Goal: Communication & Community: Answer question/provide support

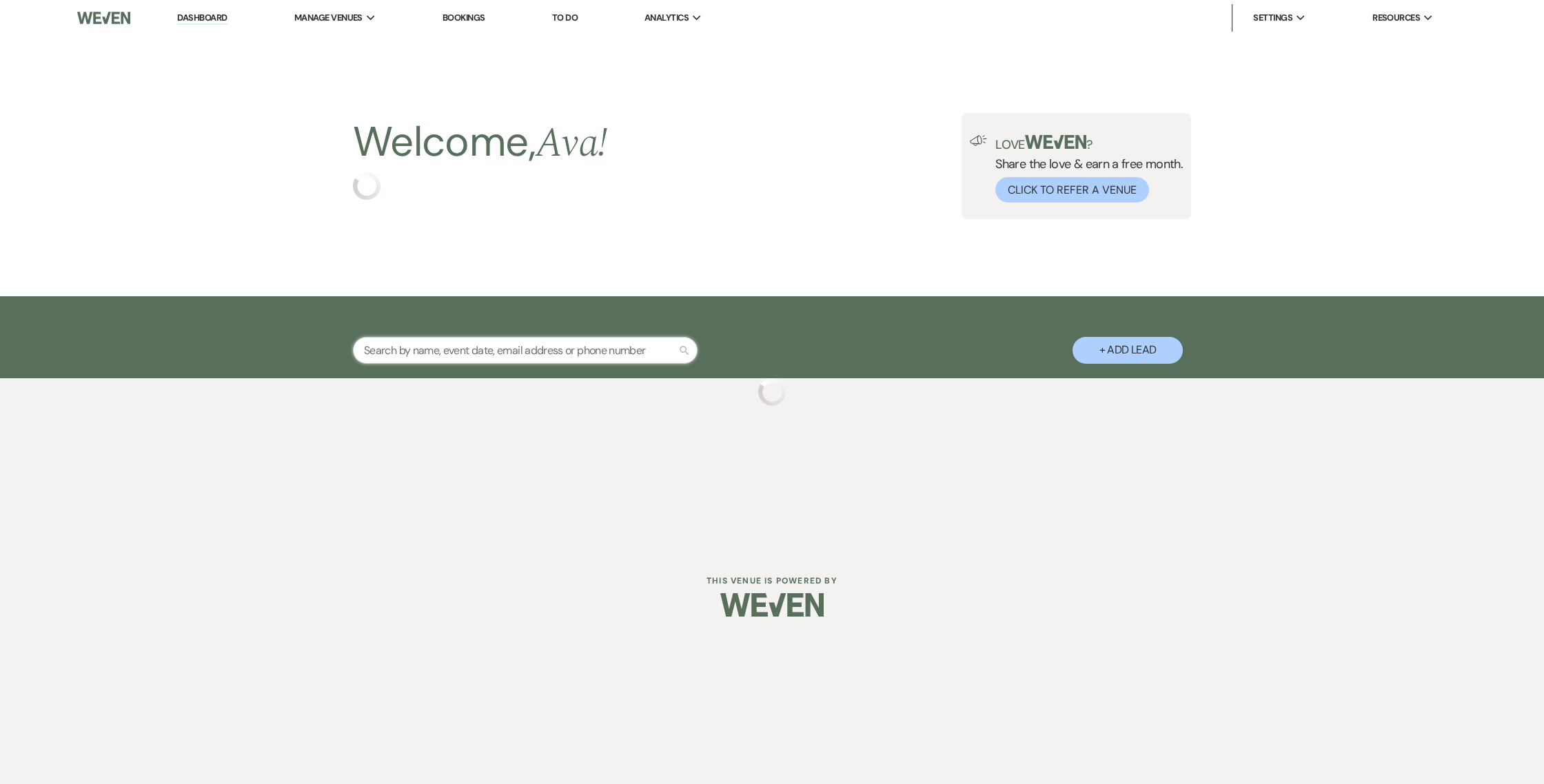
click at [503, 354] on input "text" at bounding box center [525, 350] width 345 height 27
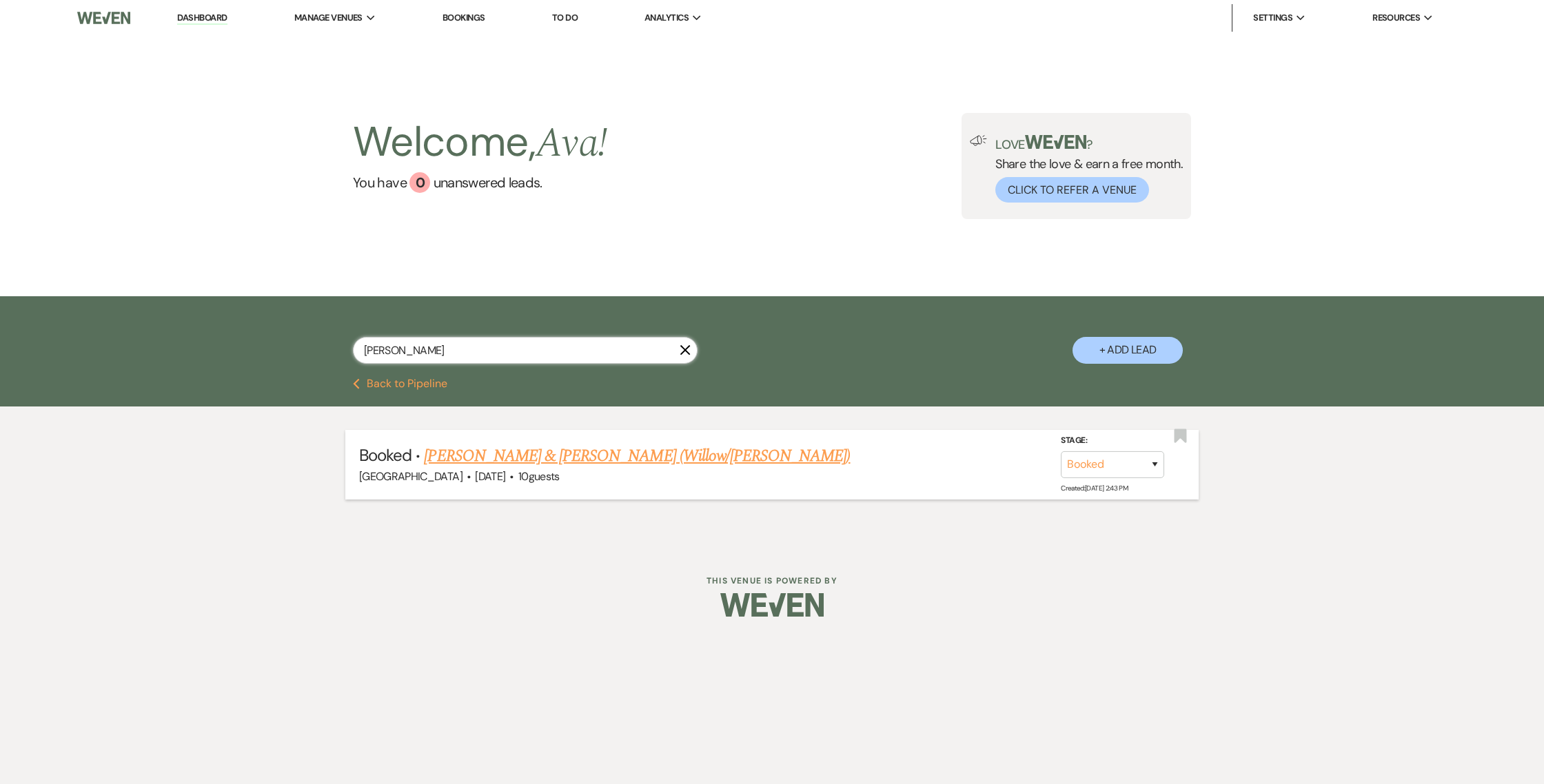
type input "[PERSON_NAME]"
click at [659, 453] on link "[PERSON_NAME] & [PERSON_NAME] (Willow/[PERSON_NAME])" at bounding box center [636, 456] width 426 height 25
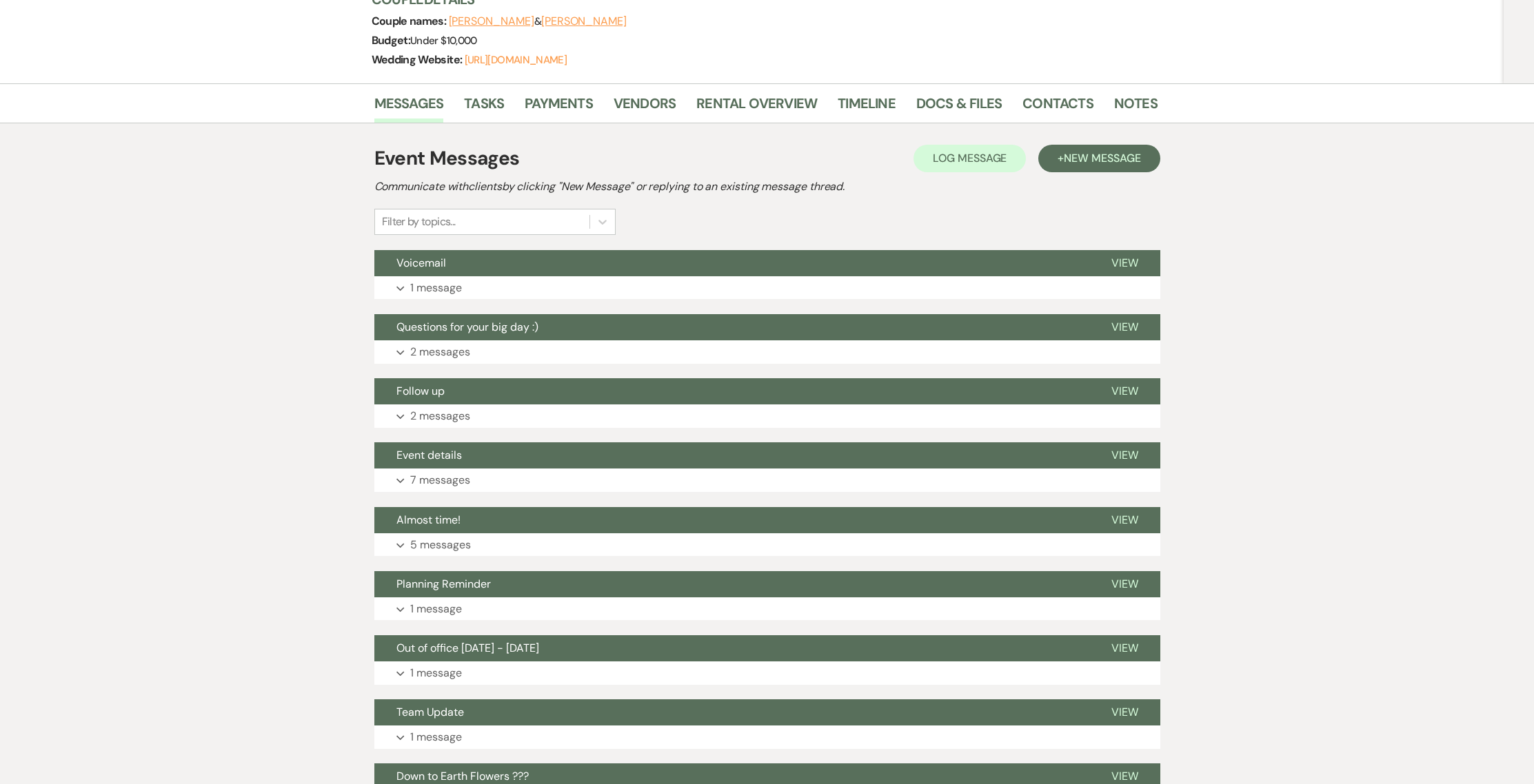
scroll to position [241, 0]
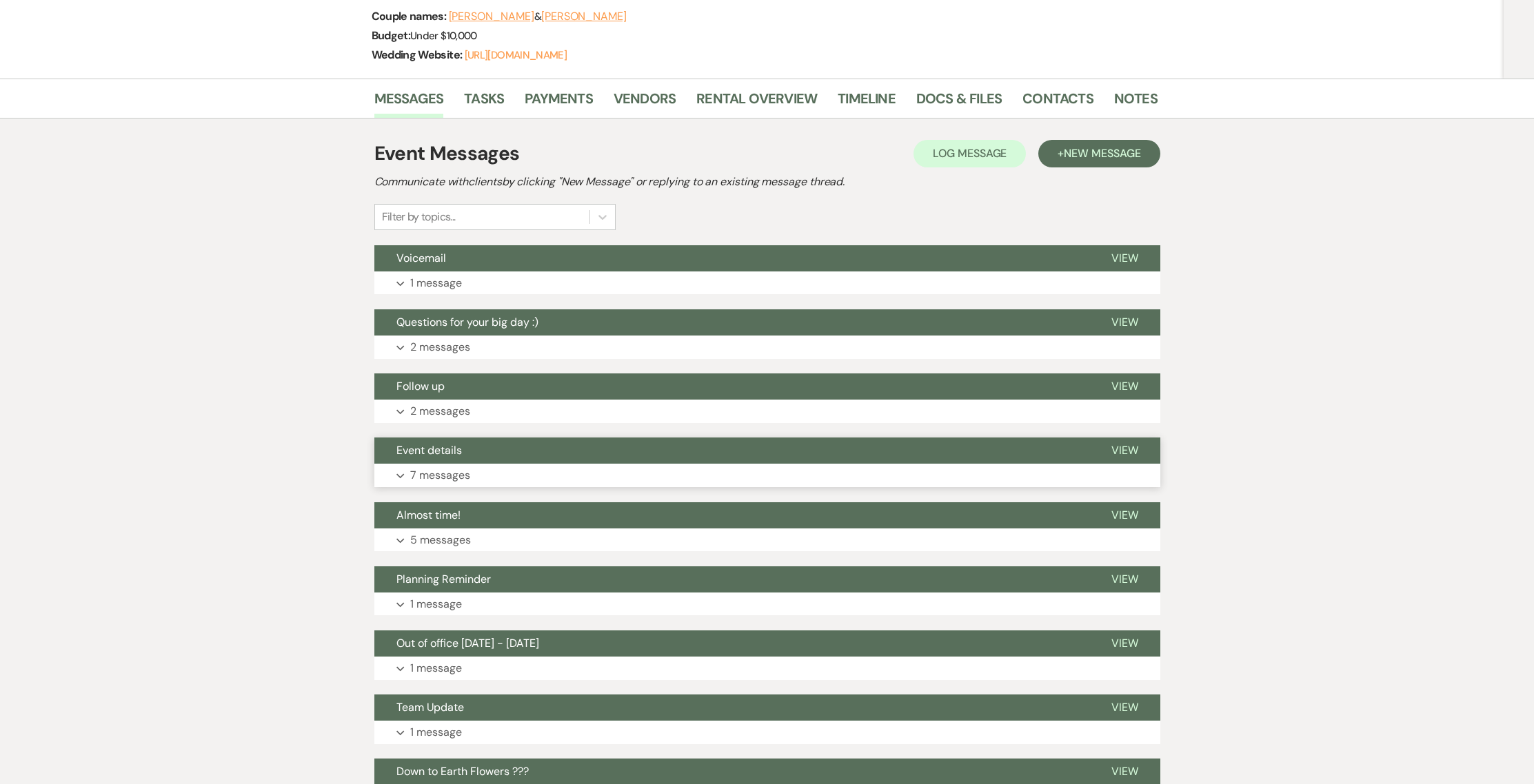
click at [502, 437] on button "Event details" at bounding box center [731, 450] width 715 height 26
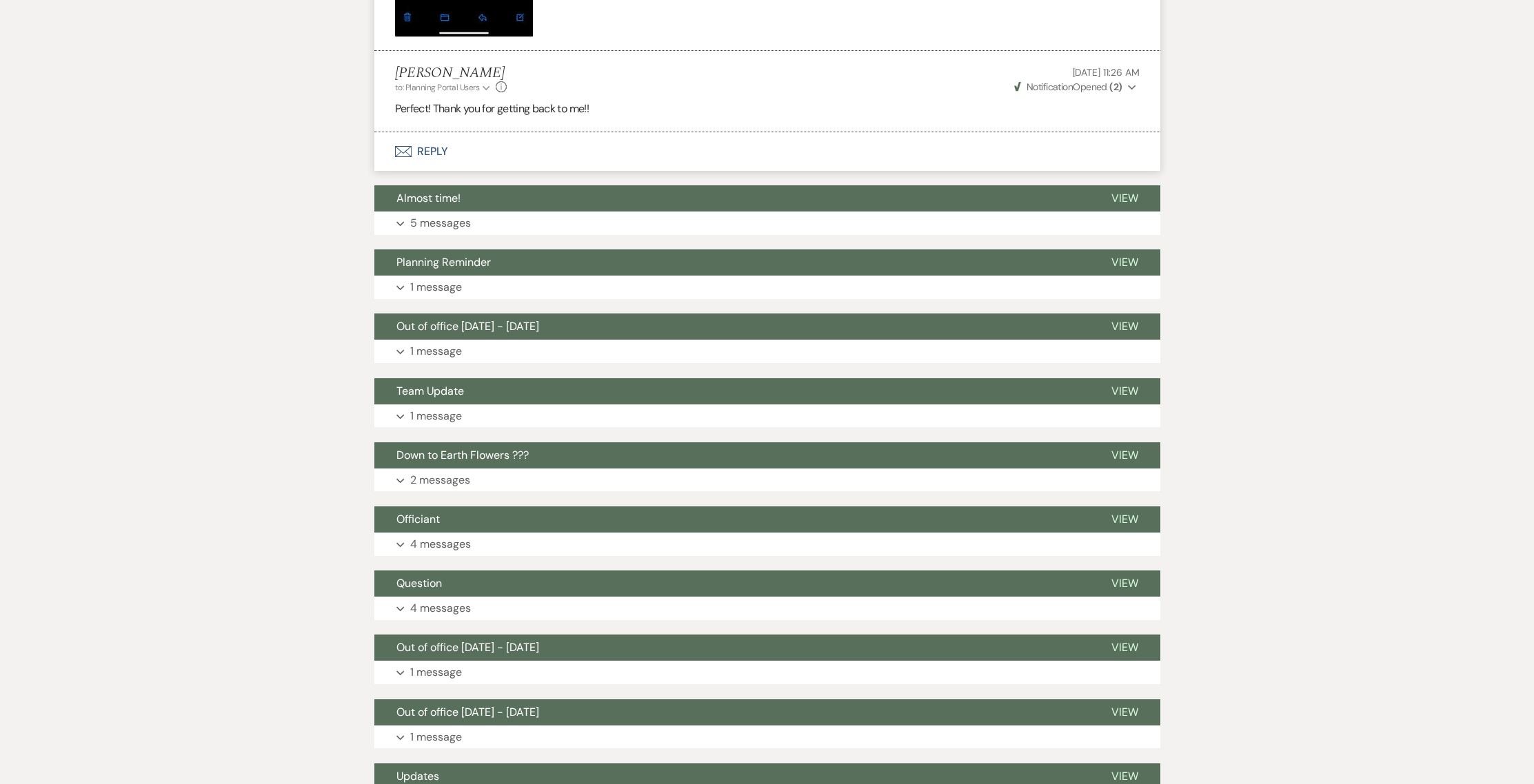
scroll to position [2642, 0]
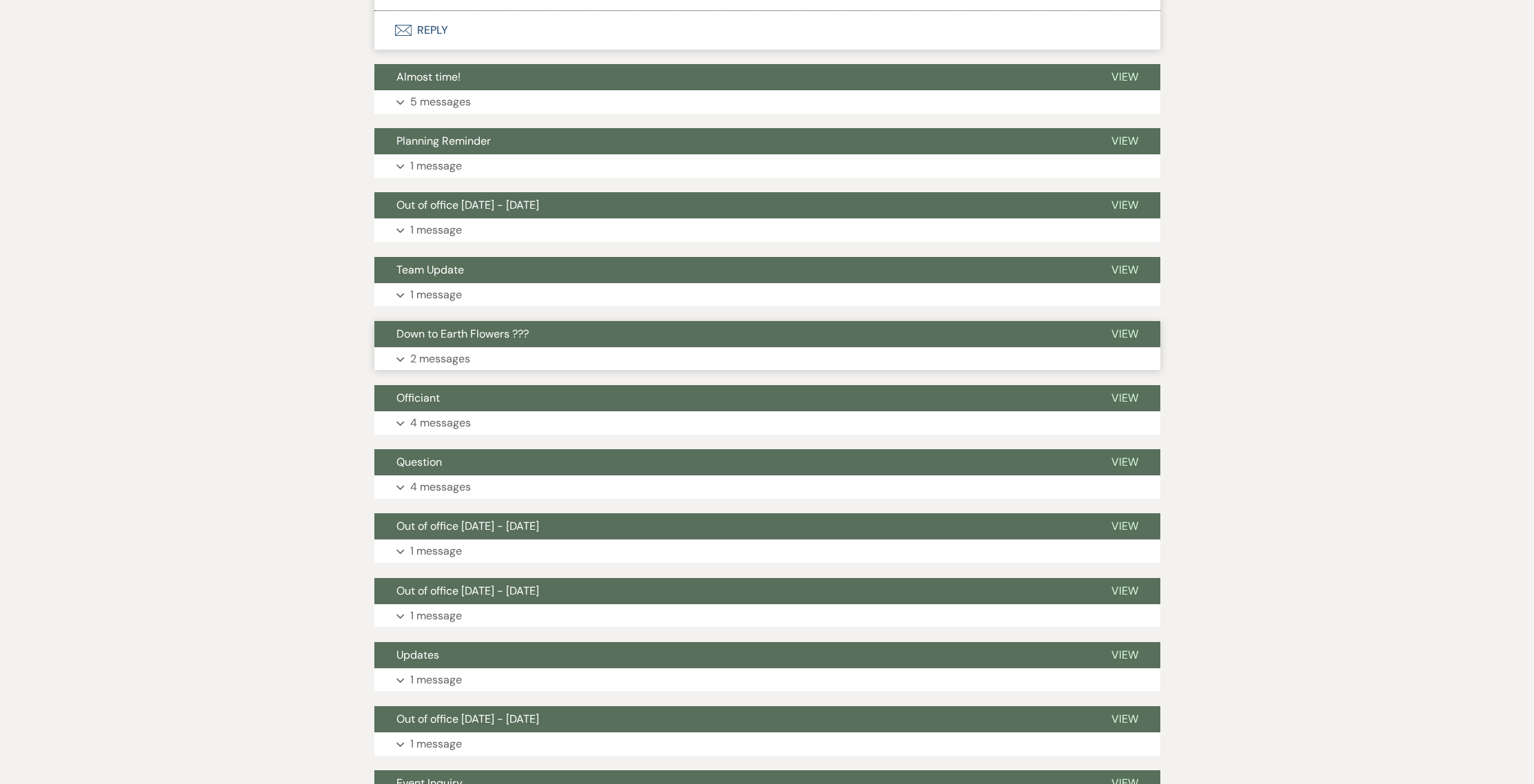
click at [605, 322] on button "Down to Earth Flowers ???" at bounding box center [731, 334] width 715 height 26
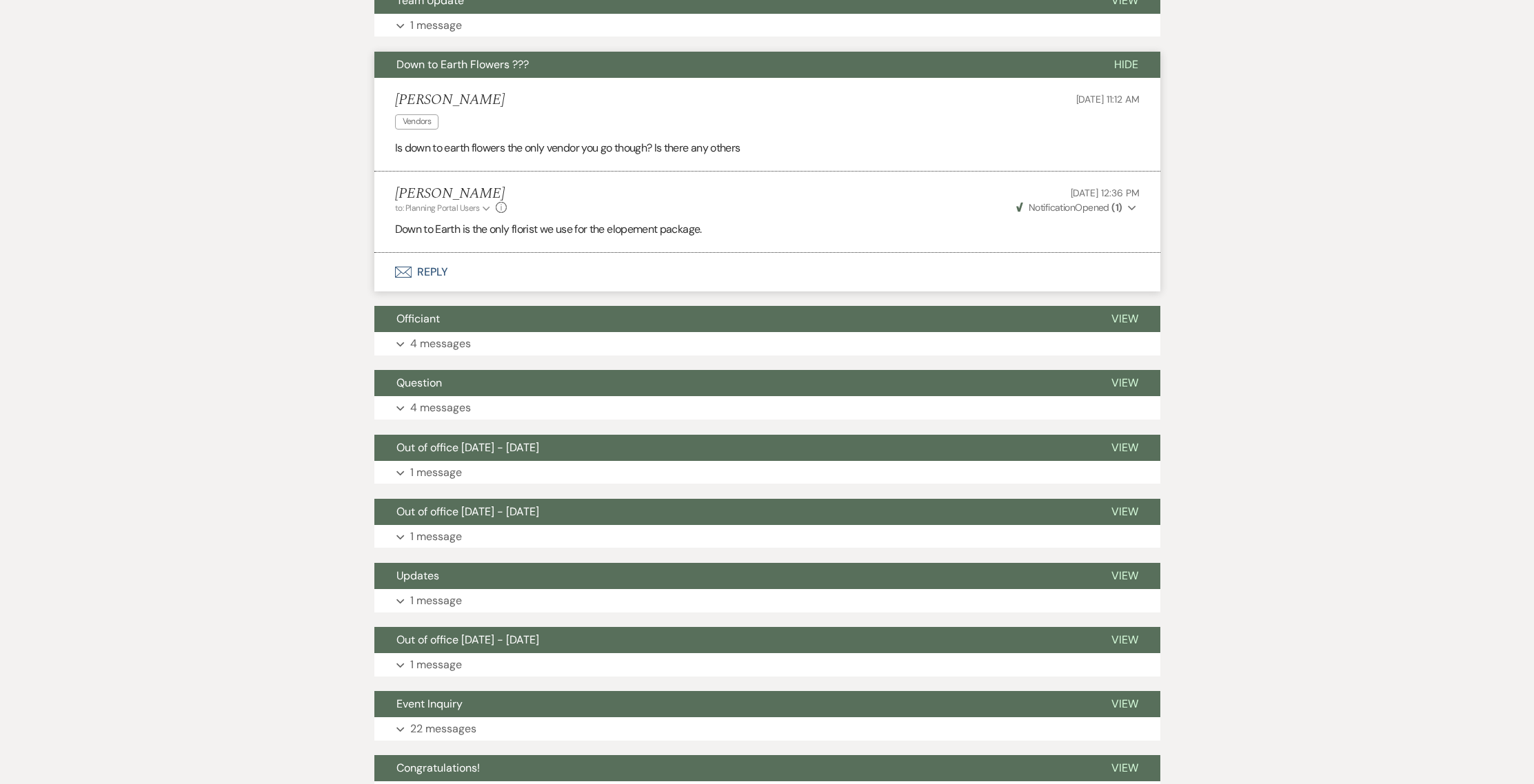
scroll to position [3010, 0]
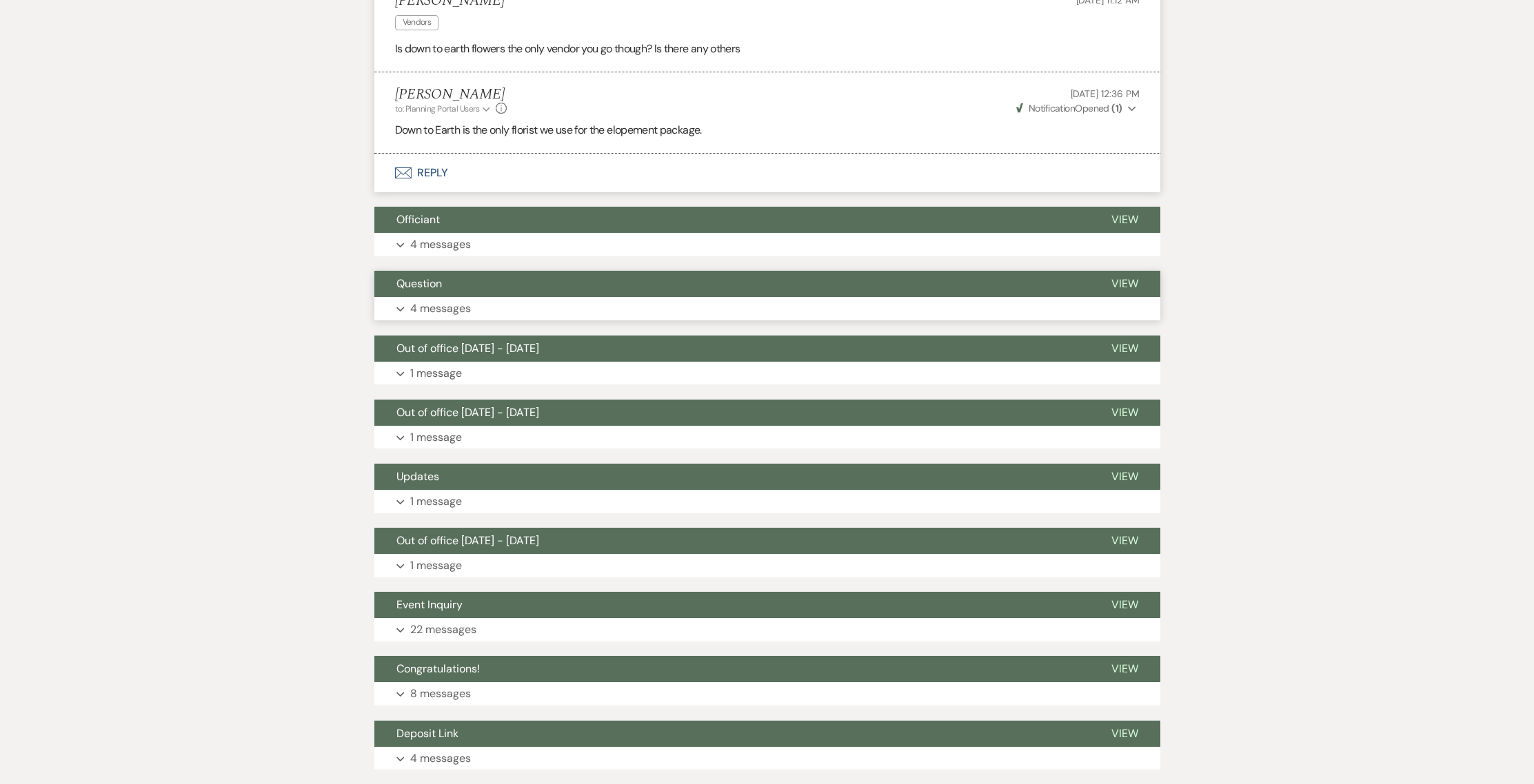
click at [653, 271] on button "Question" at bounding box center [731, 284] width 715 height 26
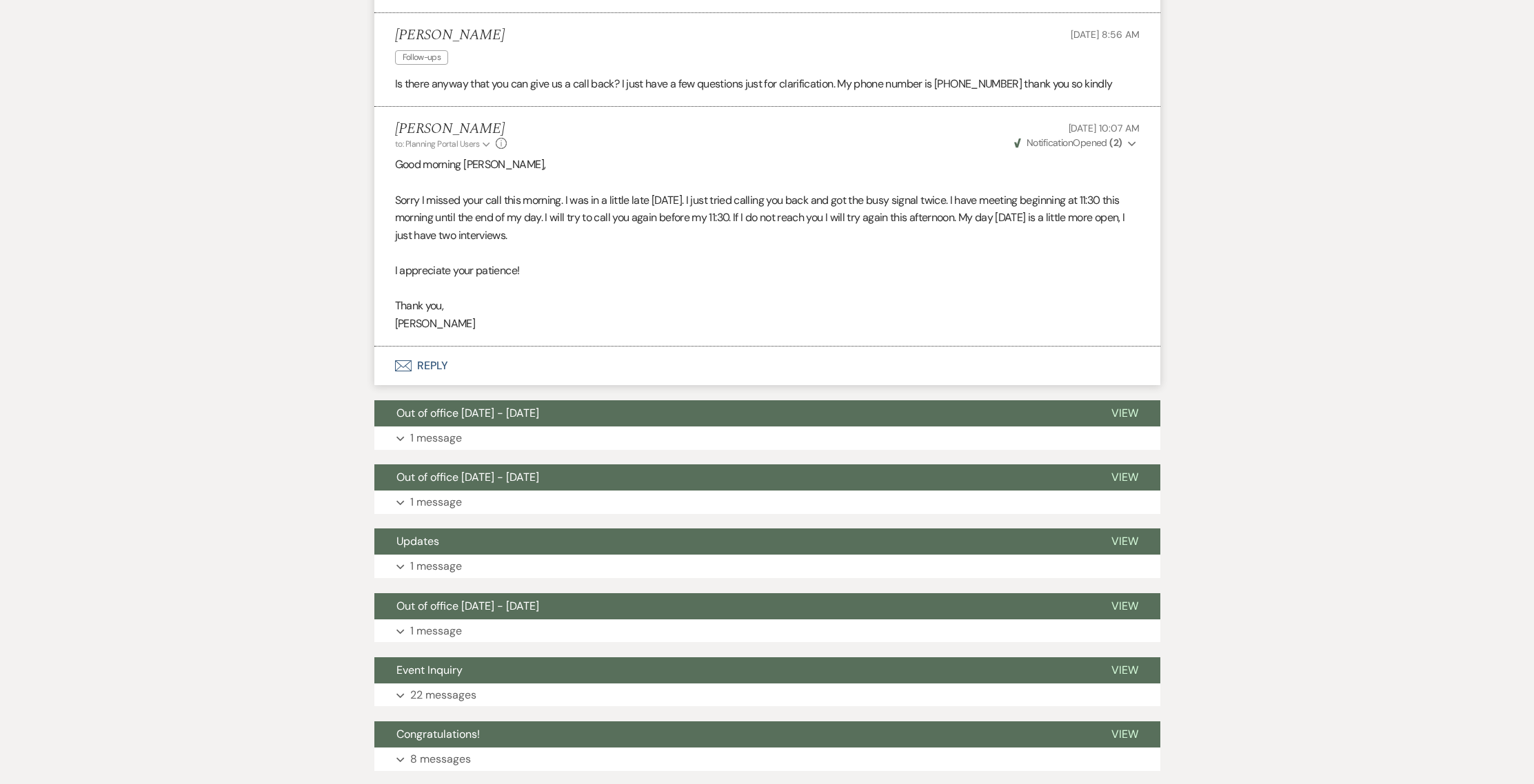
scroll to position [3833, 0]
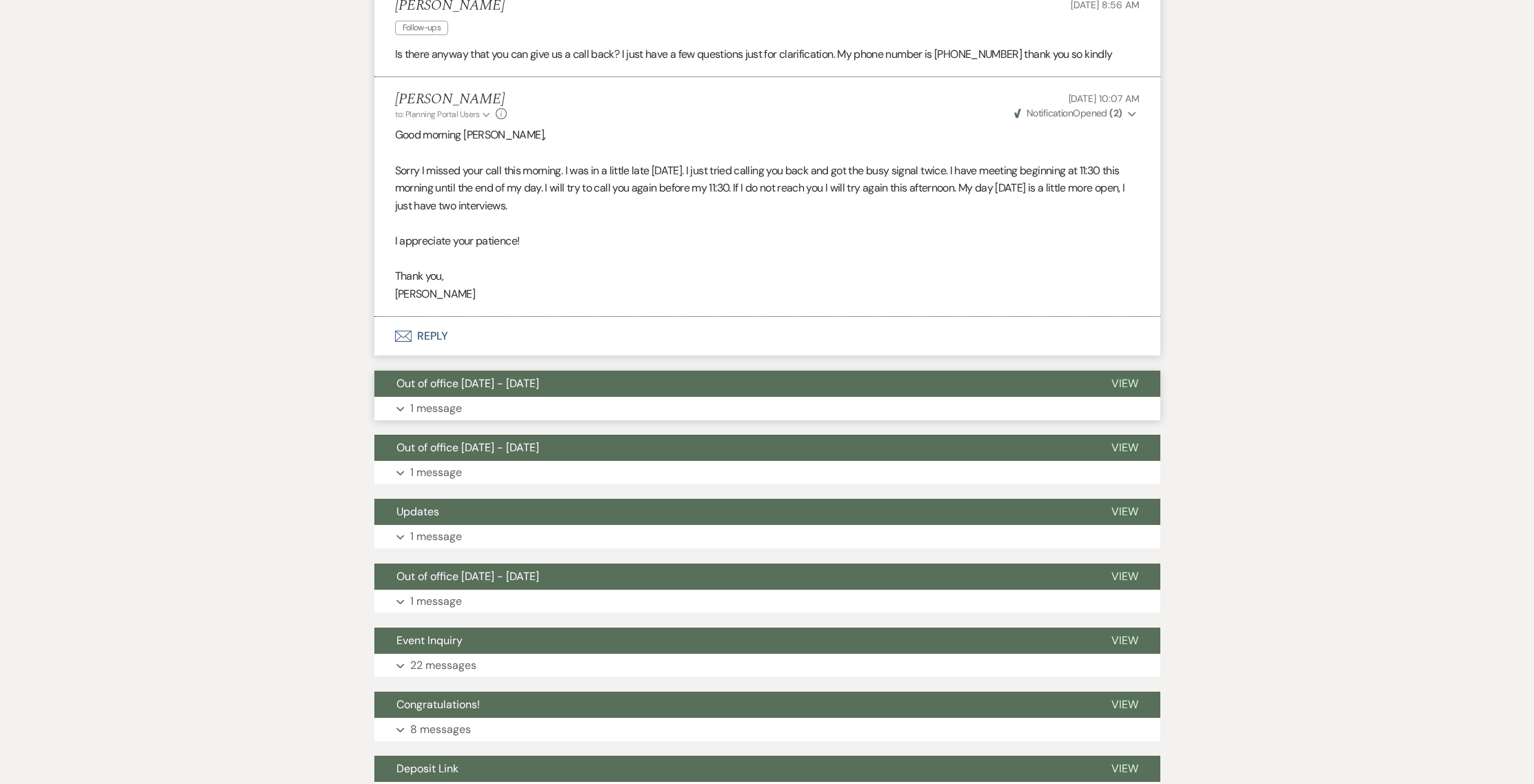
click at [891, 371] on button "Out of office [DATE] - [DATE]" at bounding box center [731, 384] width 715 height 26
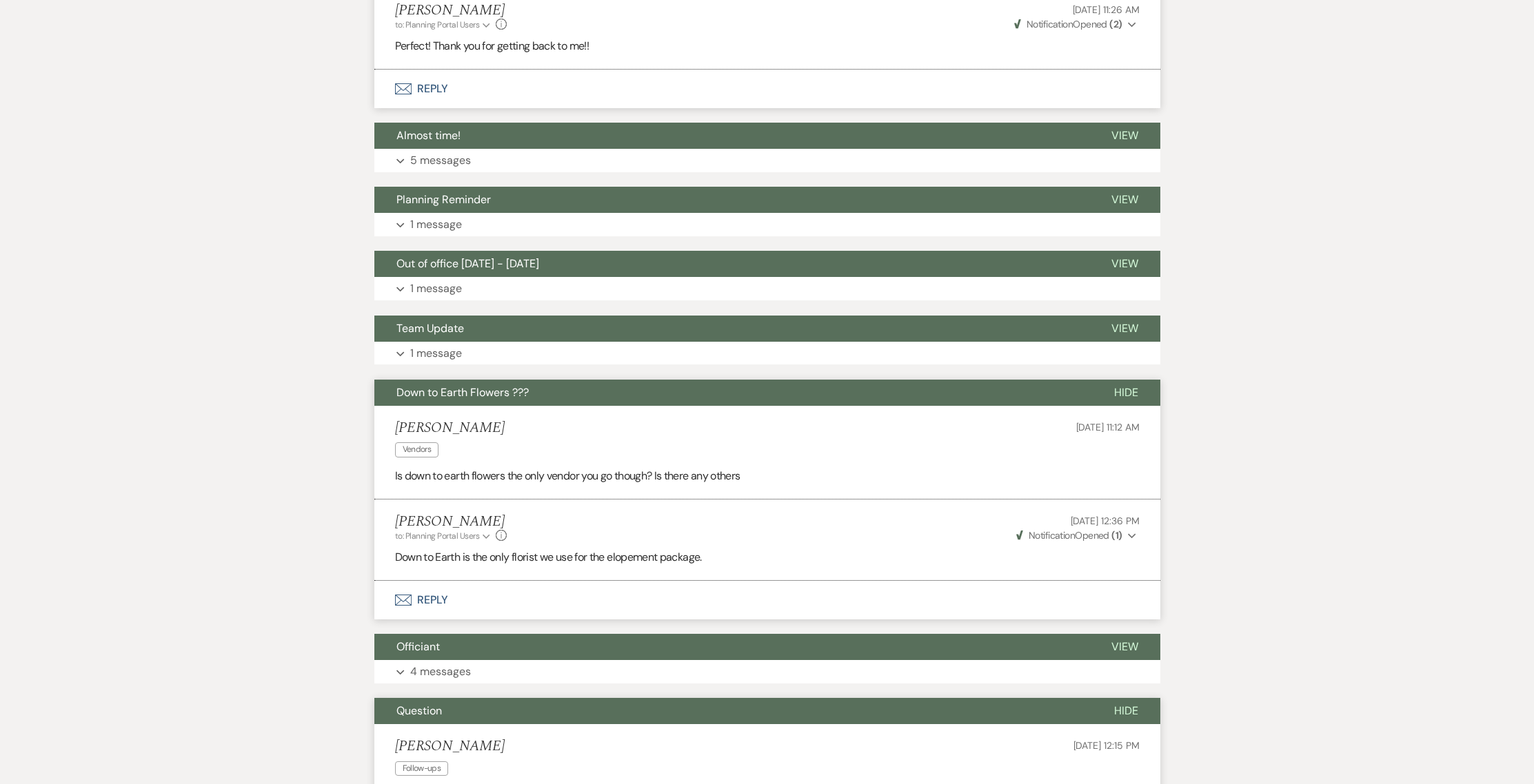
scroll to position [2622, 0]
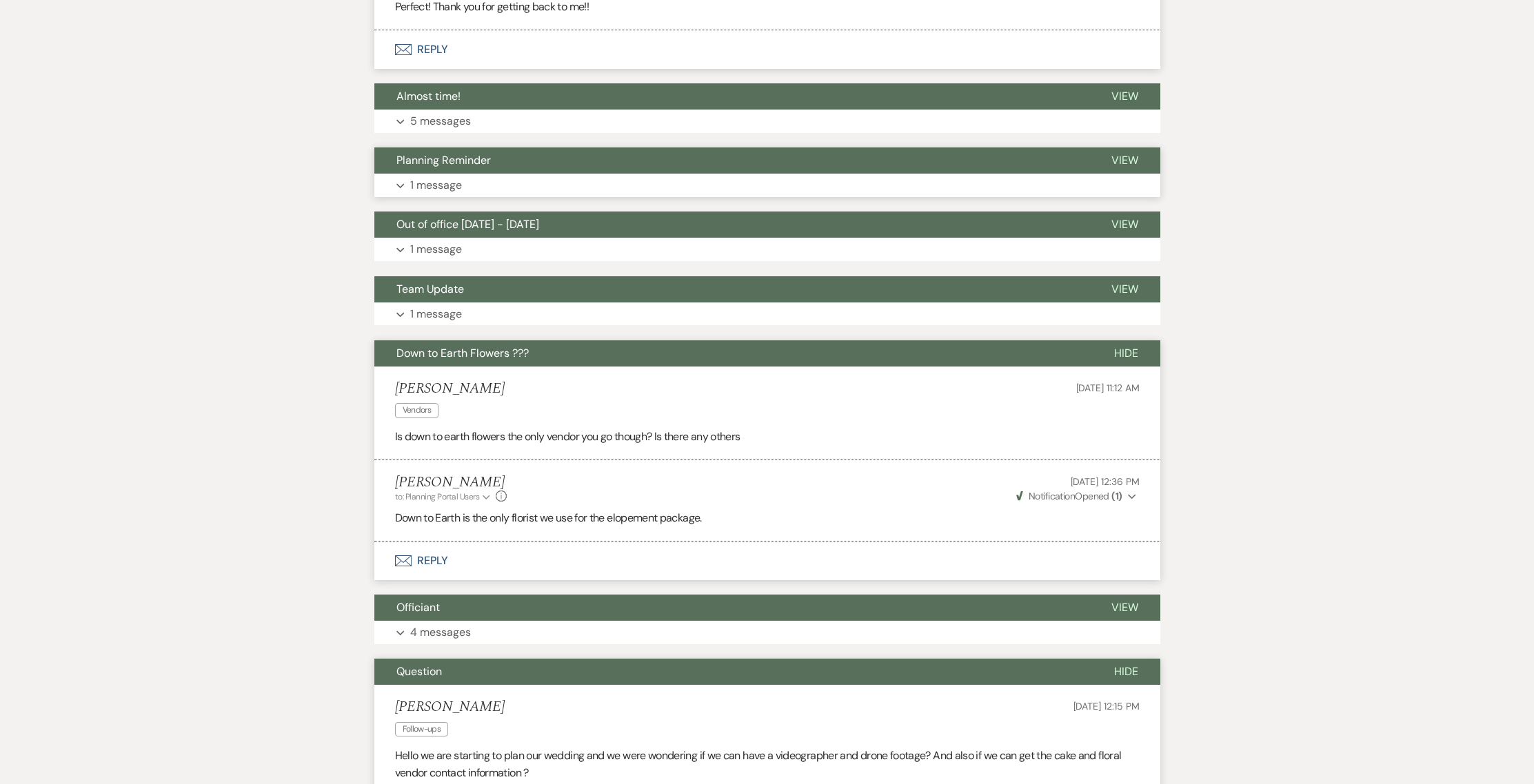
click at [593, 173] on button "Expand 1 message" at bounding box center [767, 185] width 786 height 23
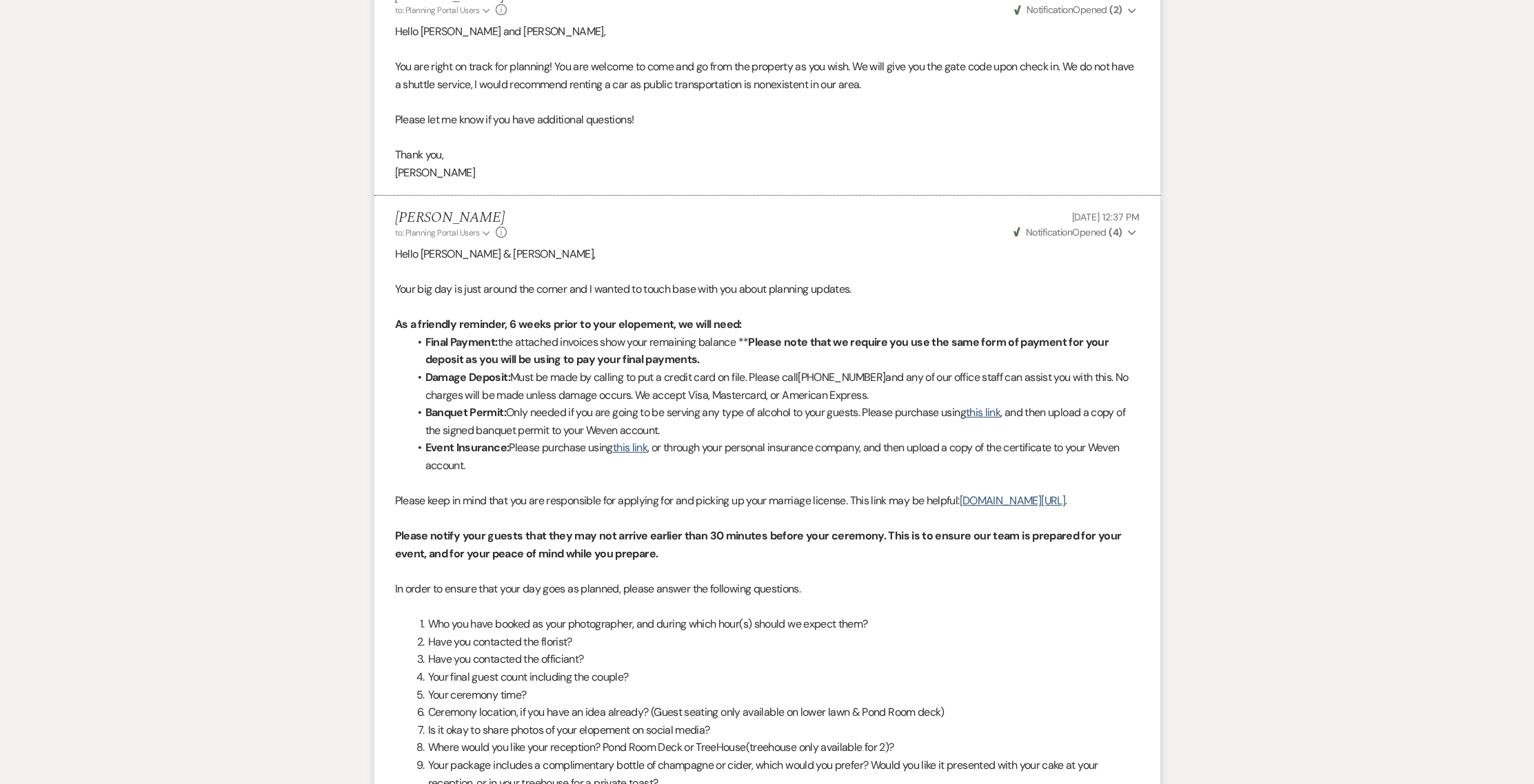
scroll to position [55, 0]
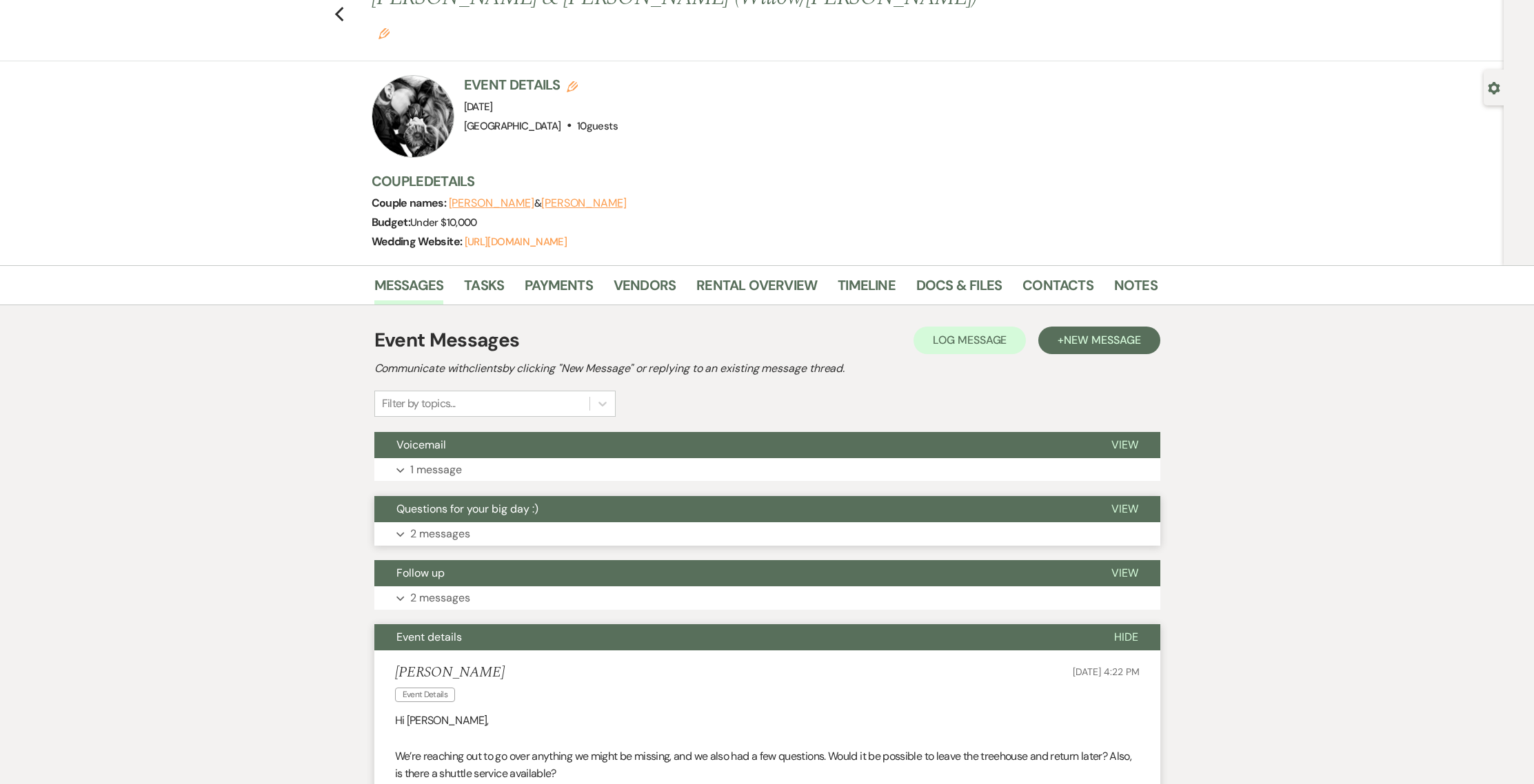
click at [542, 496] on button "Questions for your big day :)" at bounding box center [731, 509] width 715 height 26
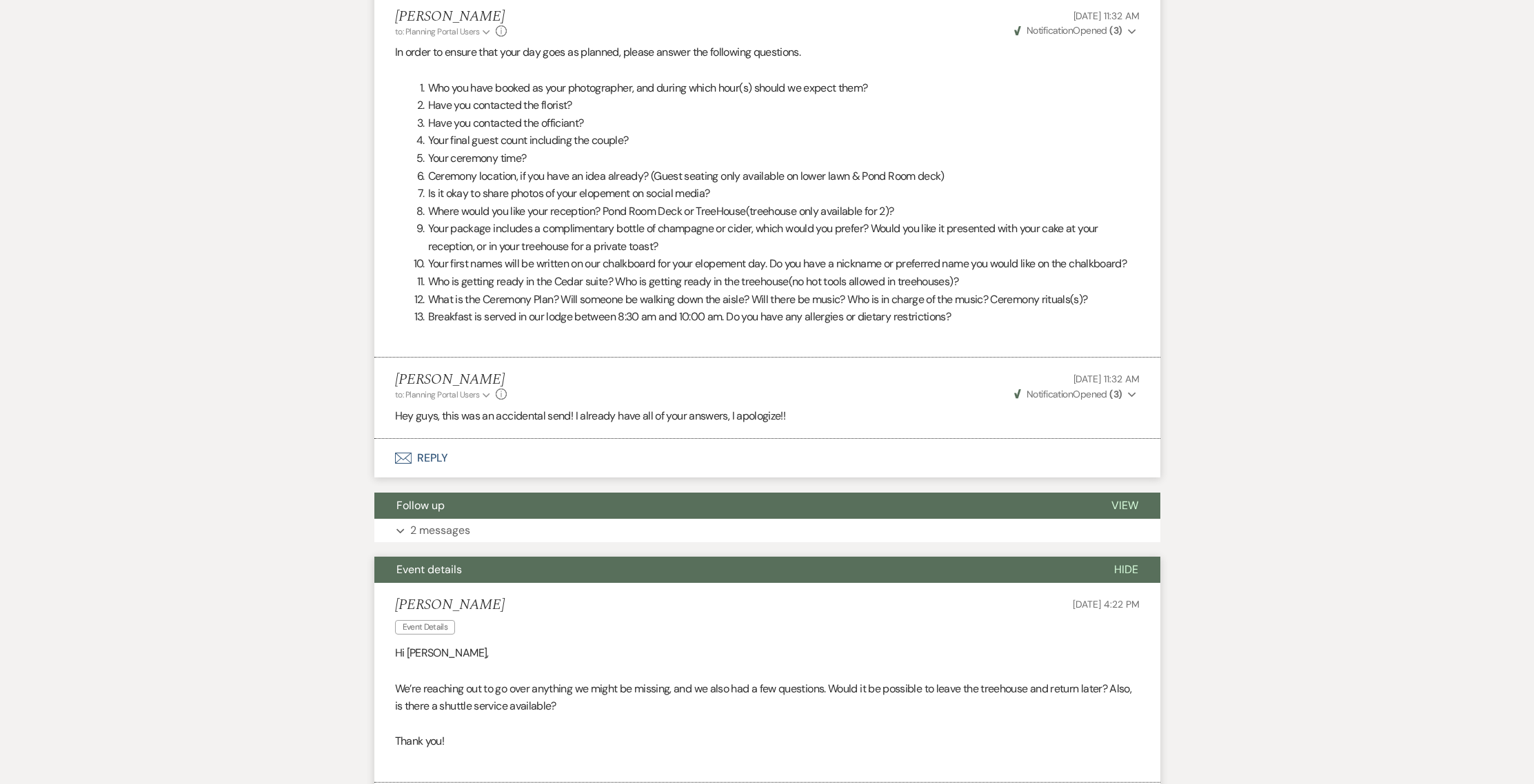
scroll to position [702, 0]
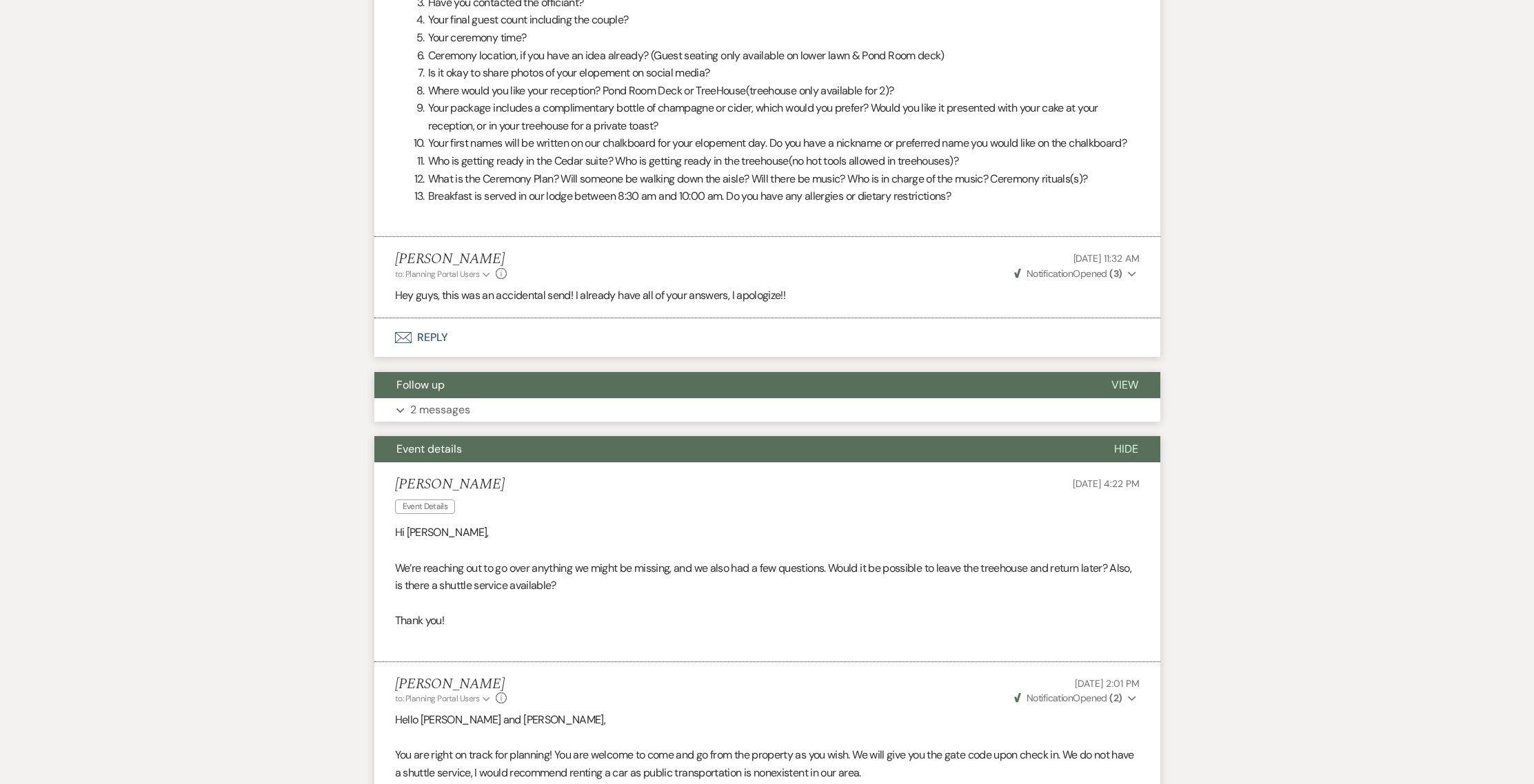
click at [456, 372] on button "Follow up" at bounding box center [731, 385] width 715 height 26
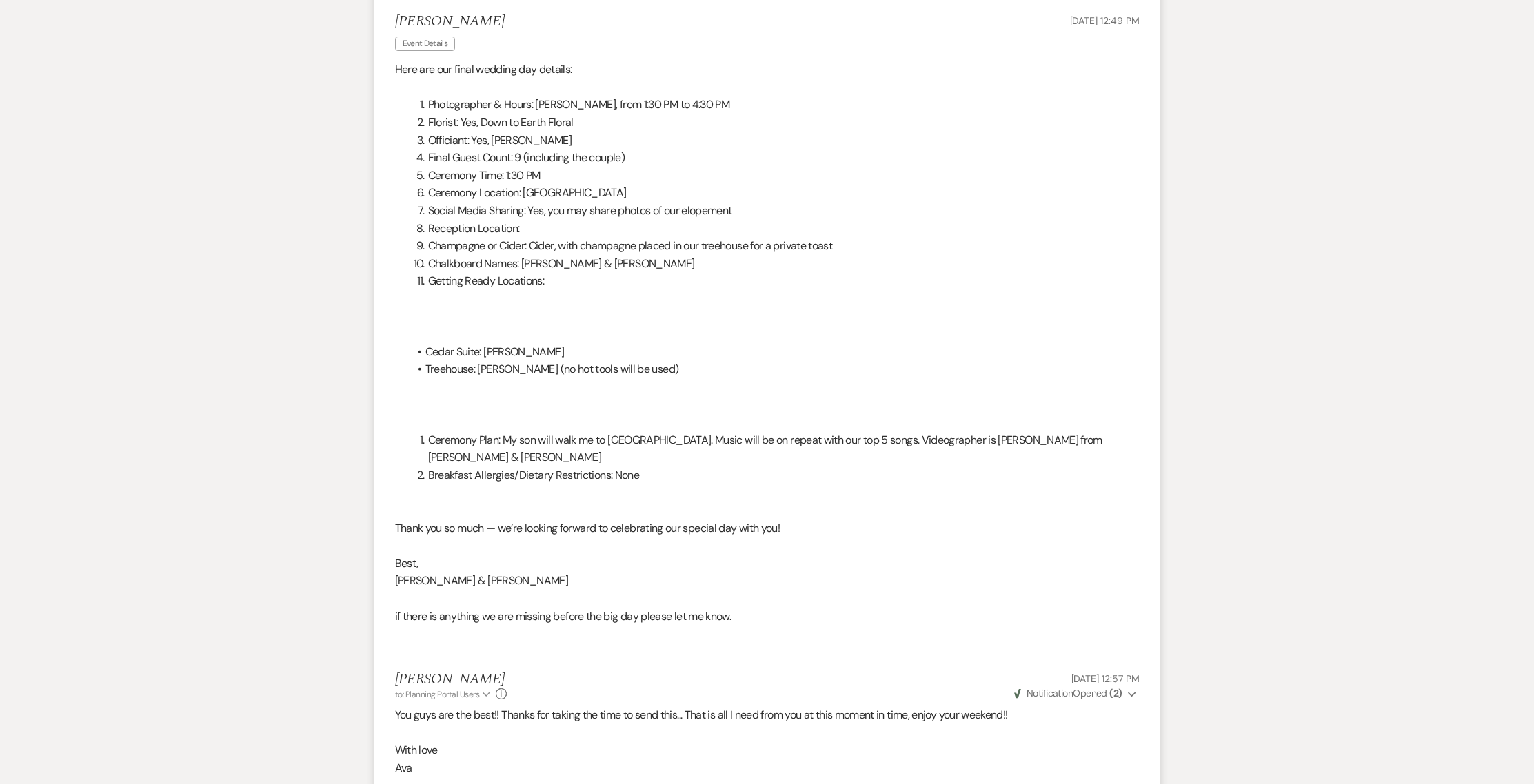
scroll to position [1083, 0]
